Goal: Information Seeking & Learning: Learn about a topic

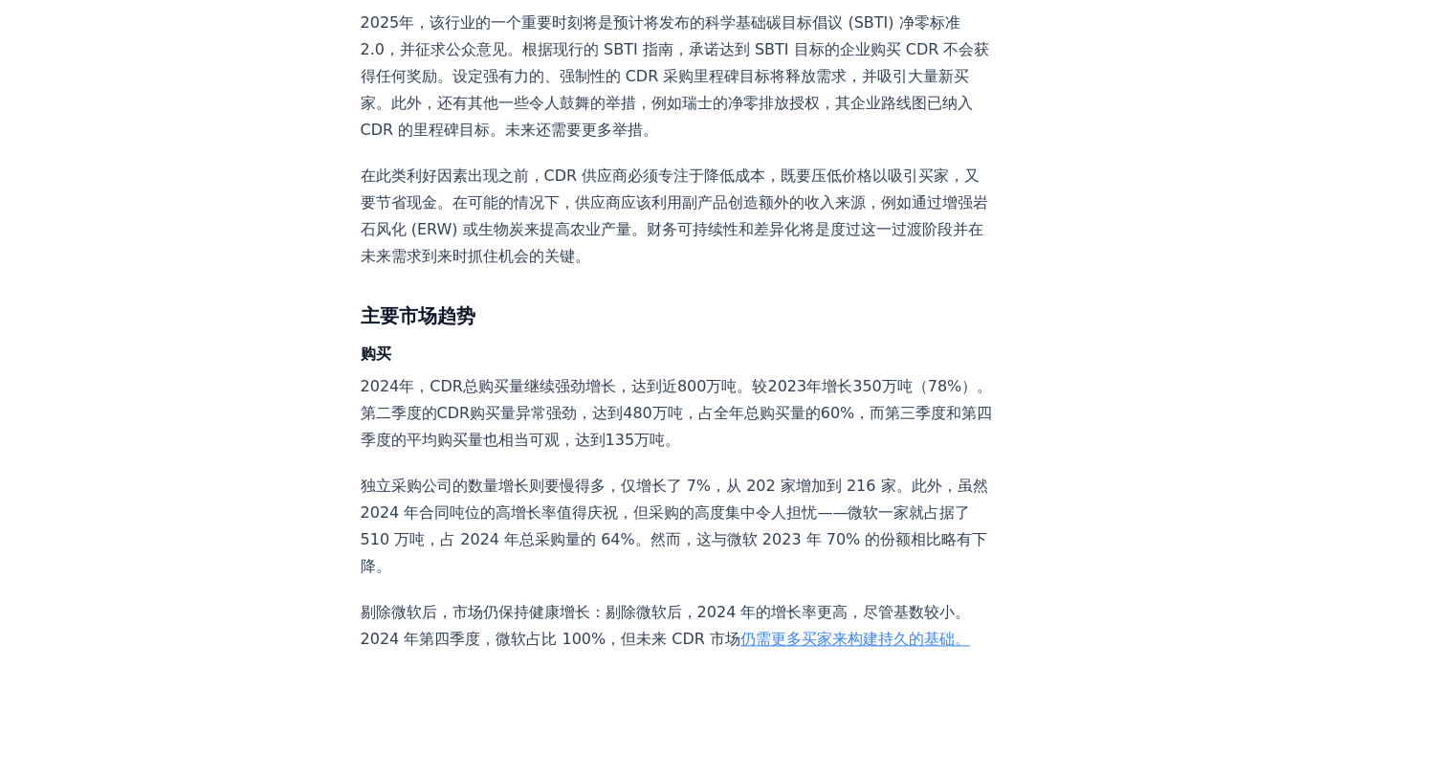
scroll to position [2262, 0]
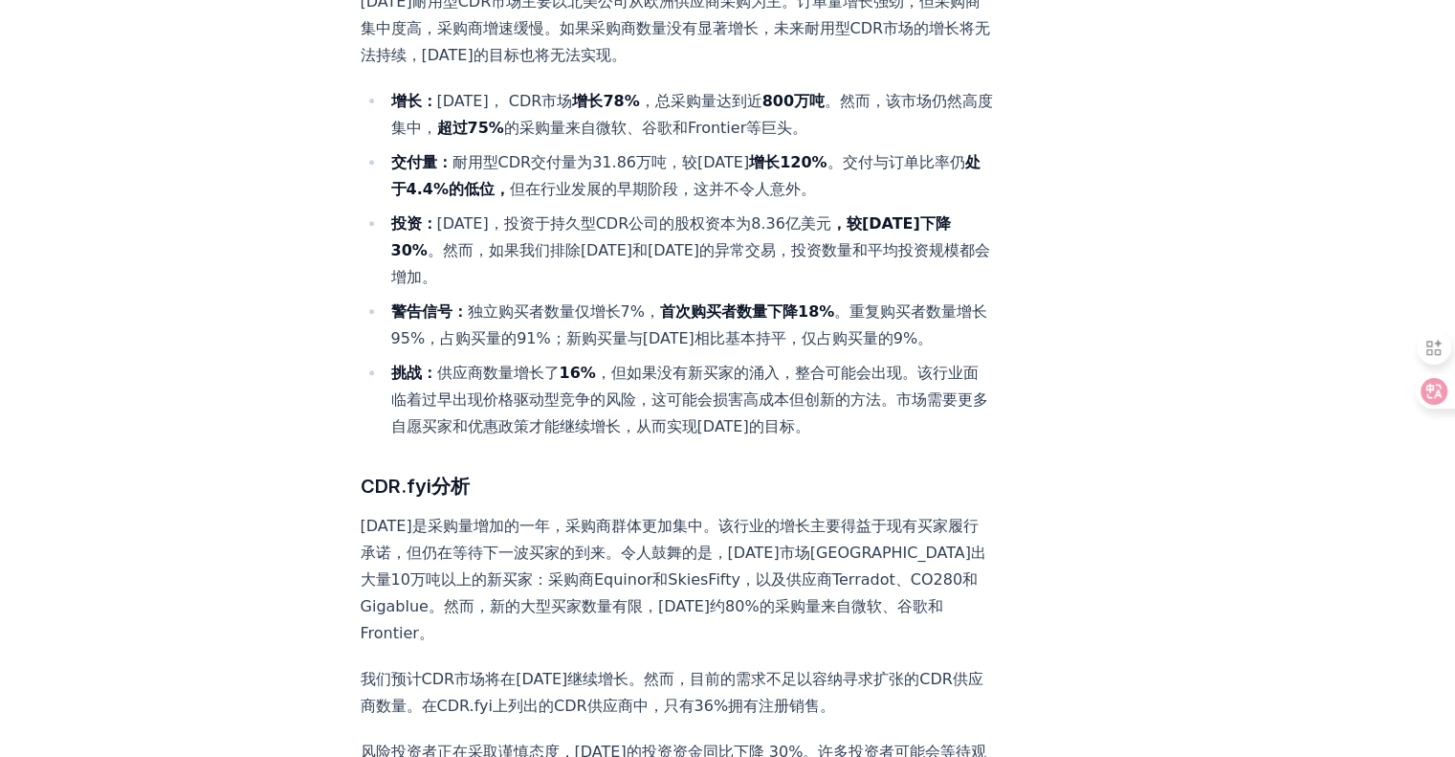
scroll to position [574, 0]
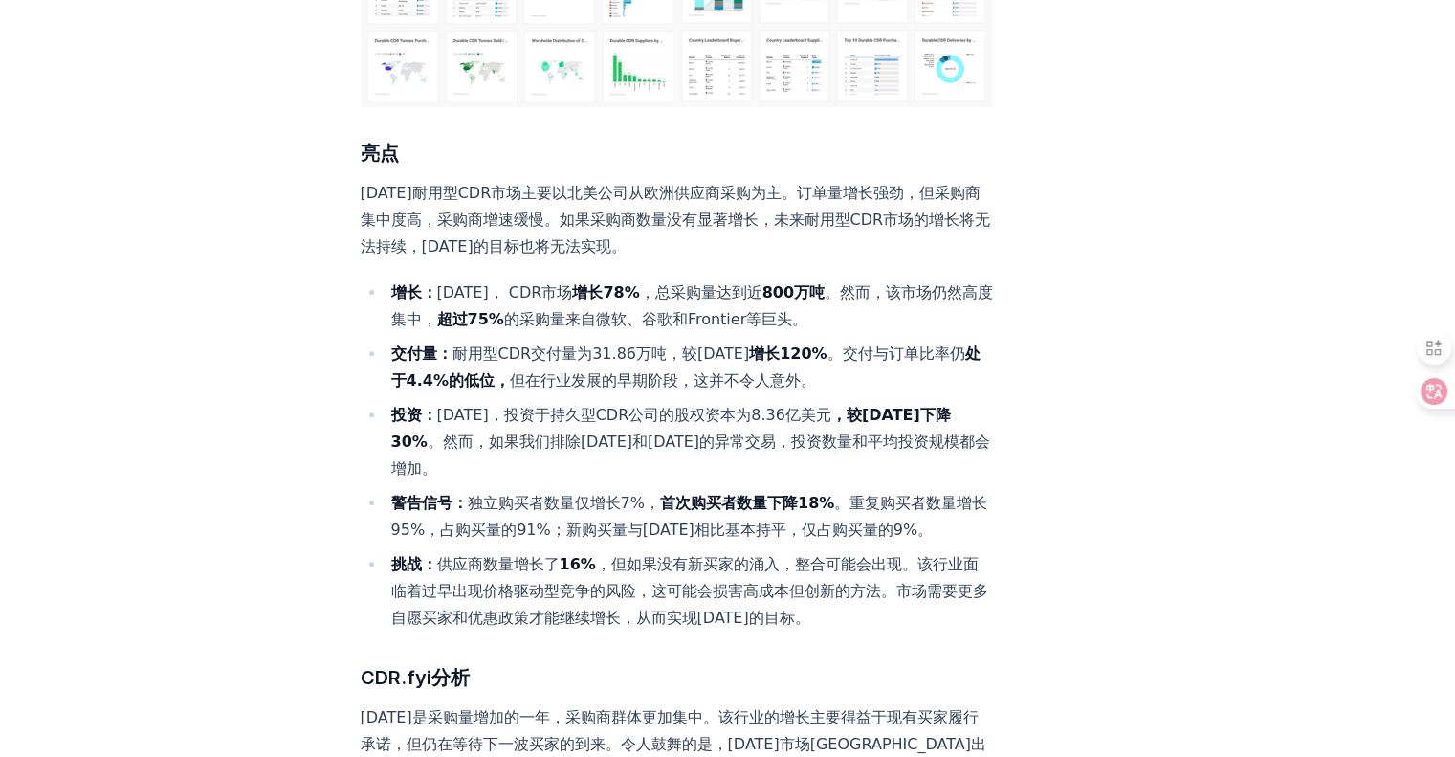
click at [834, 341] on li "交付量： 耐用型CDR交付量为31.86万吨，较[DATE] 增长120% 。交付与订单比率仍 处于4.4%的低位， 但在行业发展的早期阶段，这并不令人意外。" at bounding box center [690, 368] width 609 height 54
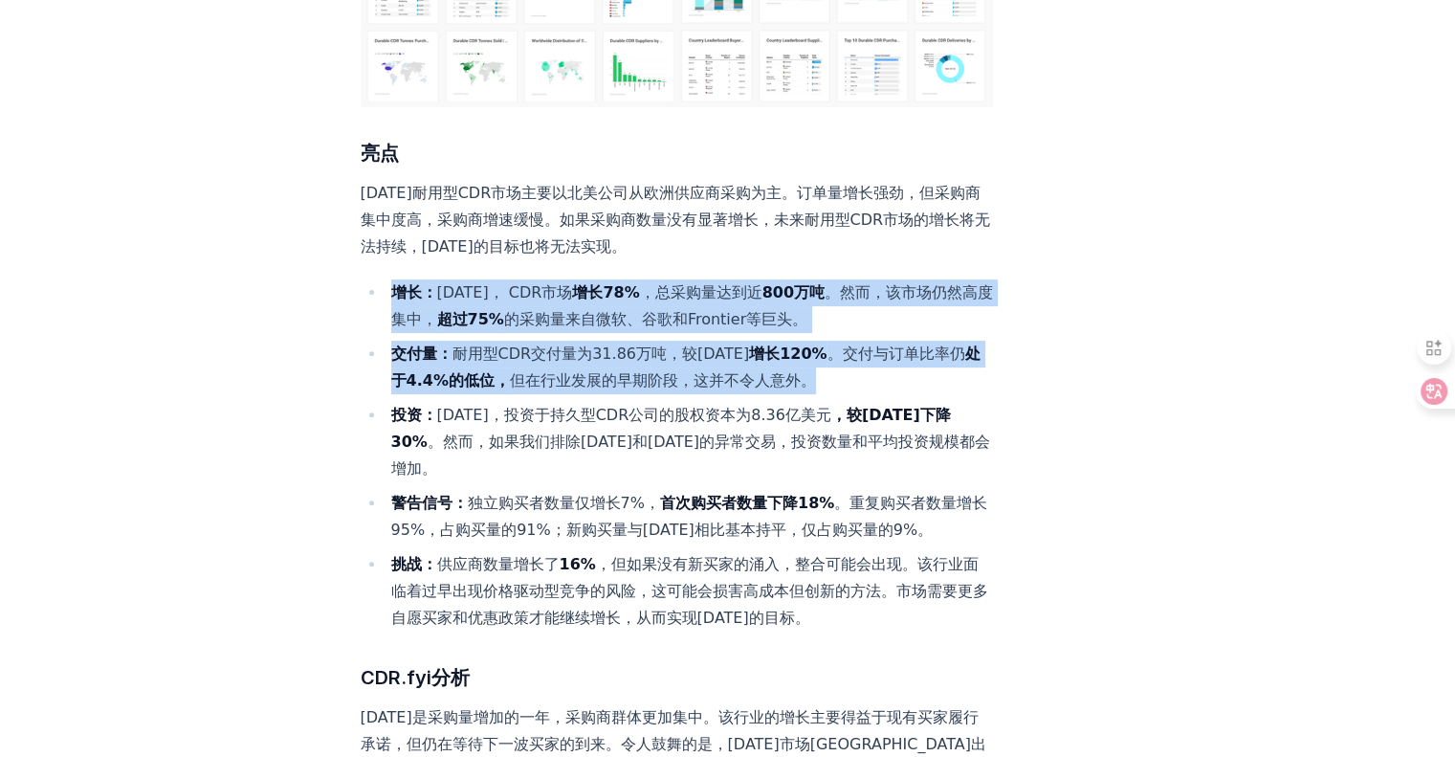
drag, startPoint x: 869, startPoint y: 319, endPoint x: 382, endPoint y: 240, distance: 493.3
click at [382, 279] on ul "增长： [DATE]， CDR市场 增长78% ，总采购量达到近 800万吨 。然而，该市场仍然高度集中， 超过75% 的采购量来自微软、谷歌和Frontie…" at bounding box center [677, 455] width 633 height 352
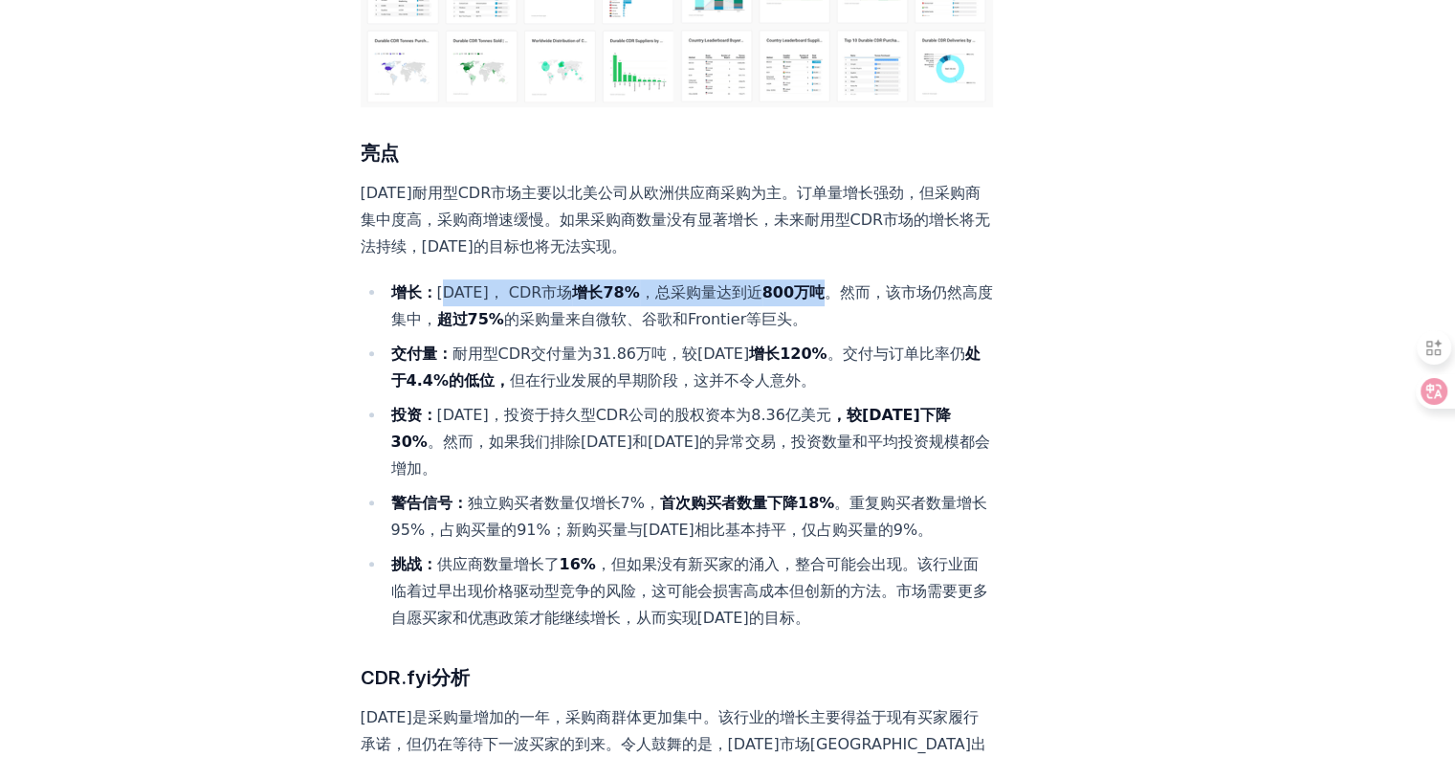
drag, startPoint x: 810, startPoint y: 233, endPoint x: 440, endPoint y: 223, distance: 369.5
click at [440, 279] on li "增长： [DATE]， CDR市场 增长78% ，总采购量达到近 800万吨 。然而，该市场仍然高度集中， 超过75% 的采购量来自微软、谷歌和Frontie…" at bounding box center [690, 306] width 609 height 54
copy li "[DATE]， CDR市场 增长78% ，总采购量达到近 800万吨"
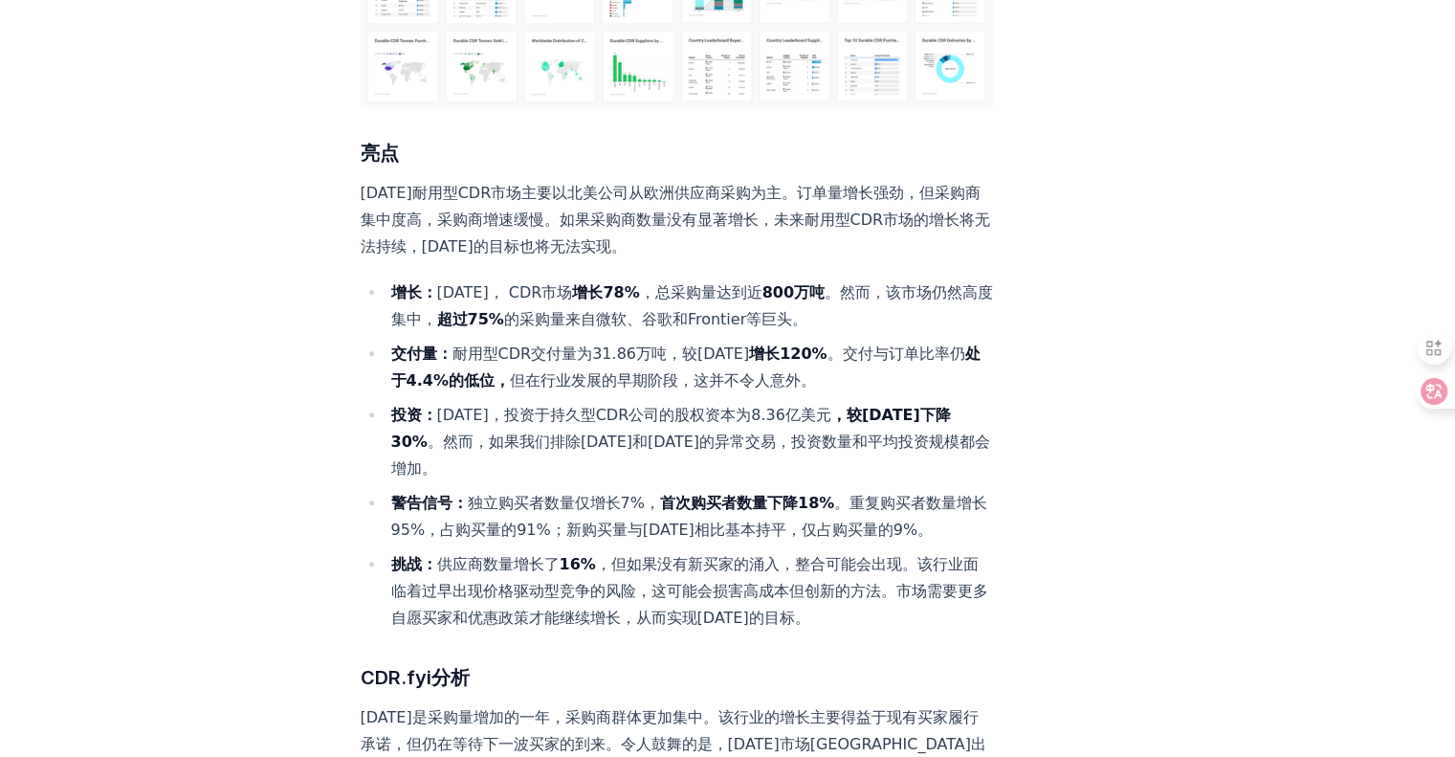
click at [912, 514] on ul "增长： [DATE]， CDR市场 增长78% ，总采购量达到近 800万吨 。然而，该市场仍然高度集中， 超过75% 的采购量来自微软、谷歌和Frontie…" at bounding box center [677, 455] width 633 height 352
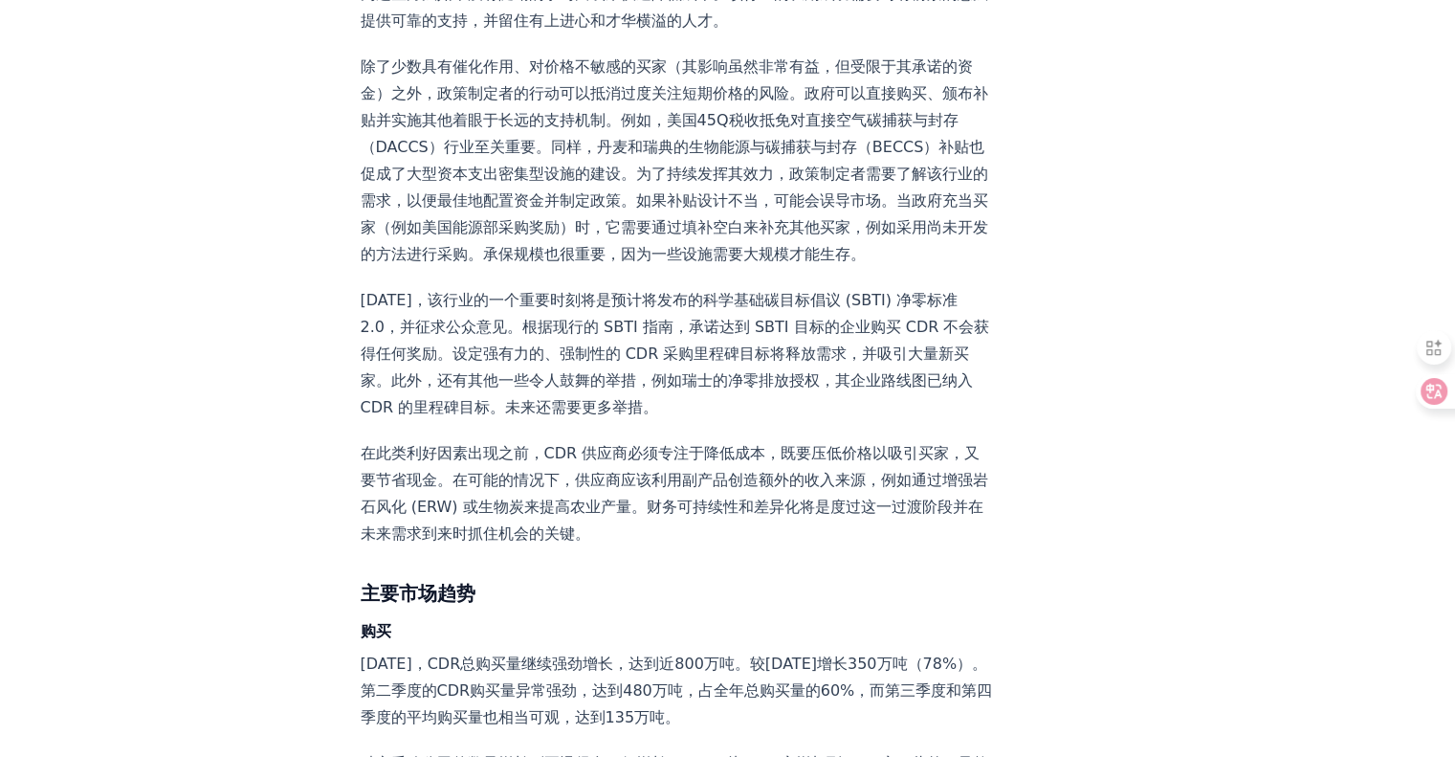
scroll to position [2392, 0]
